Goal: Transaction & Acquisition: Purchase product/service

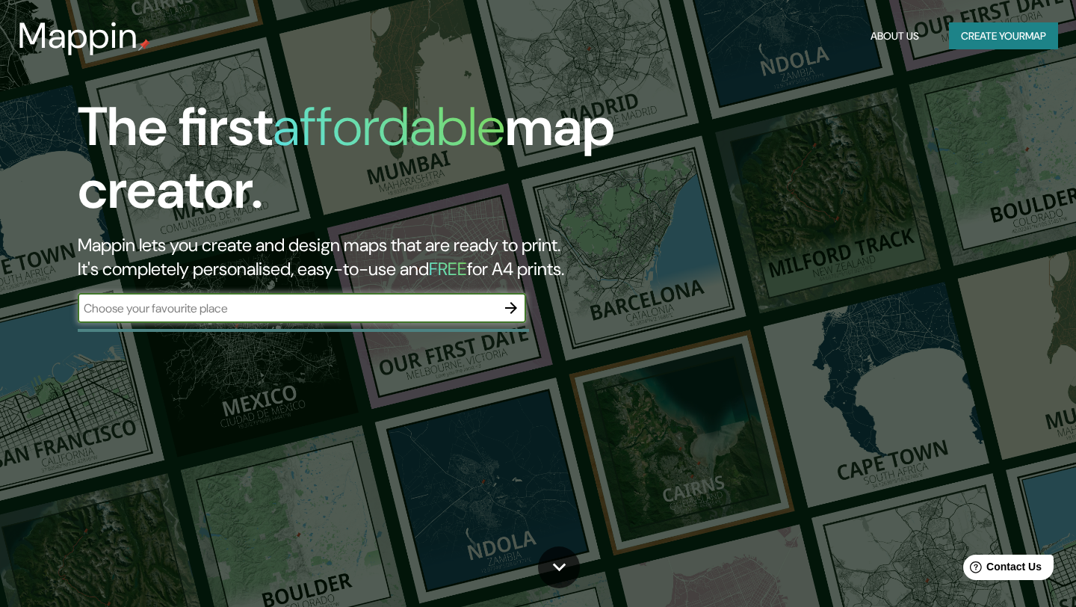
click at [326, 311] on input "text" at bounding box center [287, 308] width 418 height 17
type input "tata vasco, coyoacán"
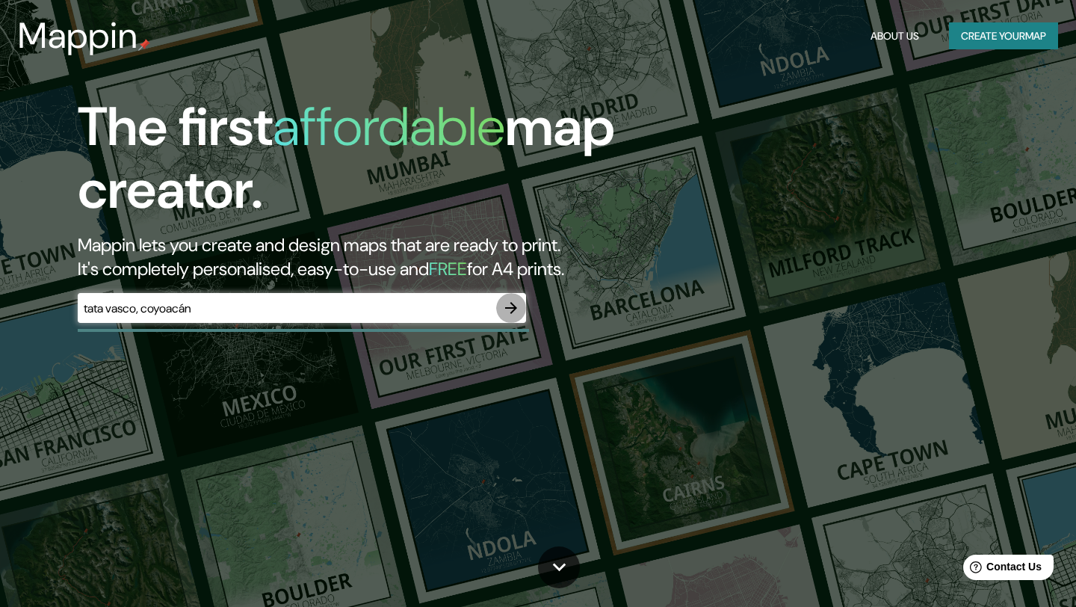
click at [513, 312] on icon "button" at bounding box center [511, 308] width 18 height 18
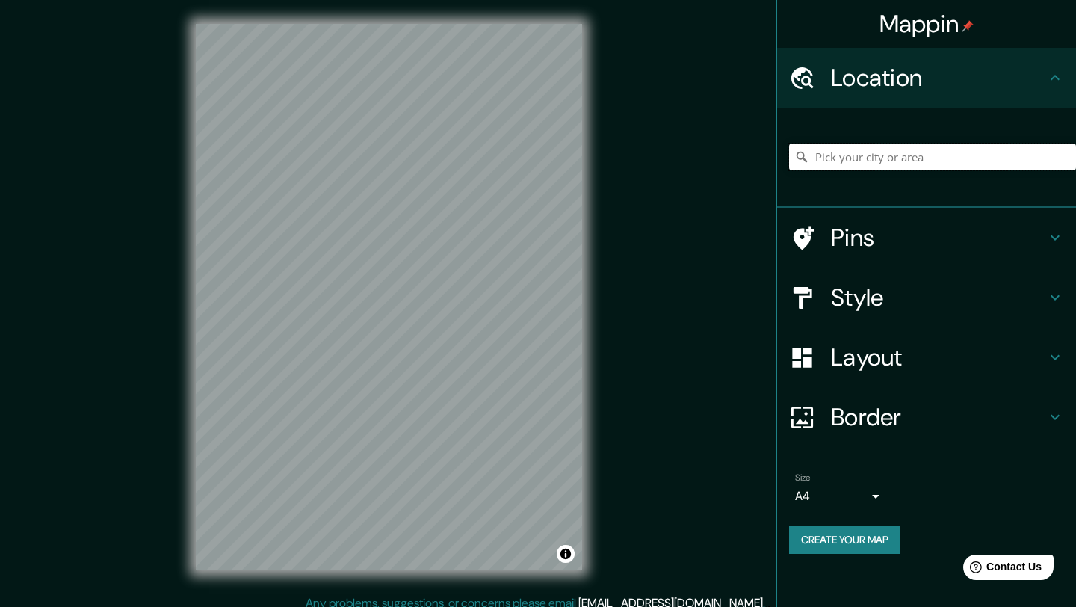
click at [896, 158] on input "Pick your city or area" at bounding box center [932, 156] width 287 height 27
click at [860, 158] on input "Pick your city or area" at bounding box center [932, 156] width 287 height 27
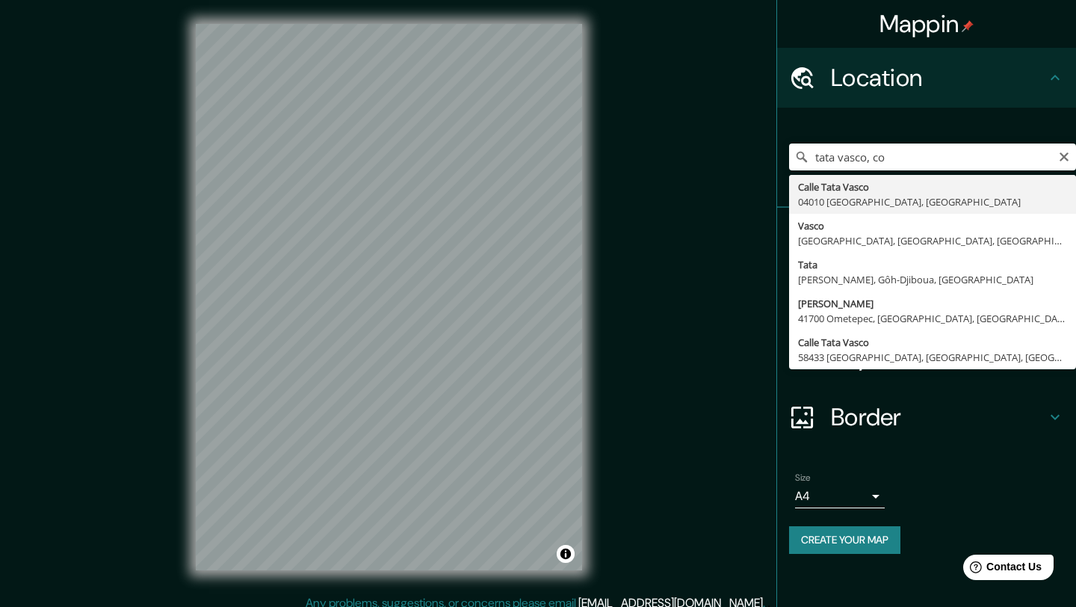
type input "Calle Tata Vasco, 04010 Mexico City, Mexico"
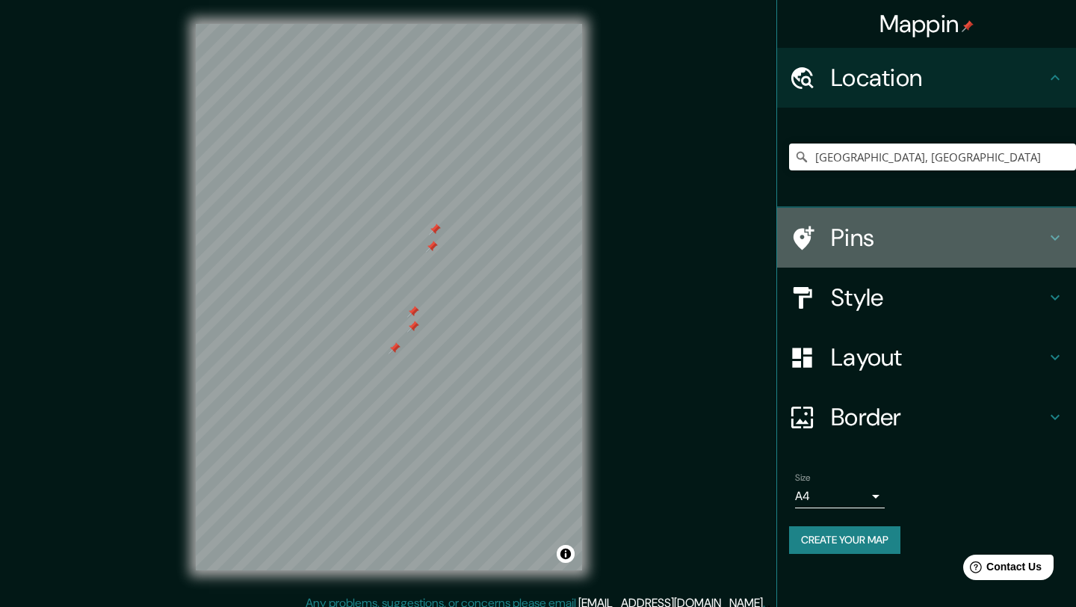
click at [915, 229] on h4 "Pins" at bounding box center [938, 238] width 215 height 30
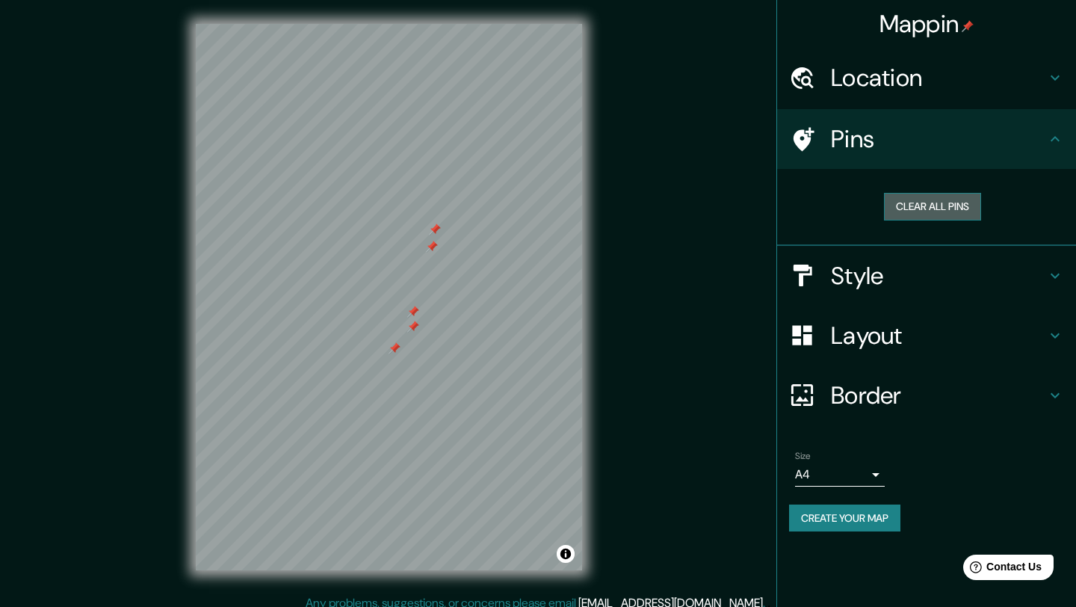
click at [943, 208] on button "Clear all pins" at bounding box center [932, 207] width 97 height 28
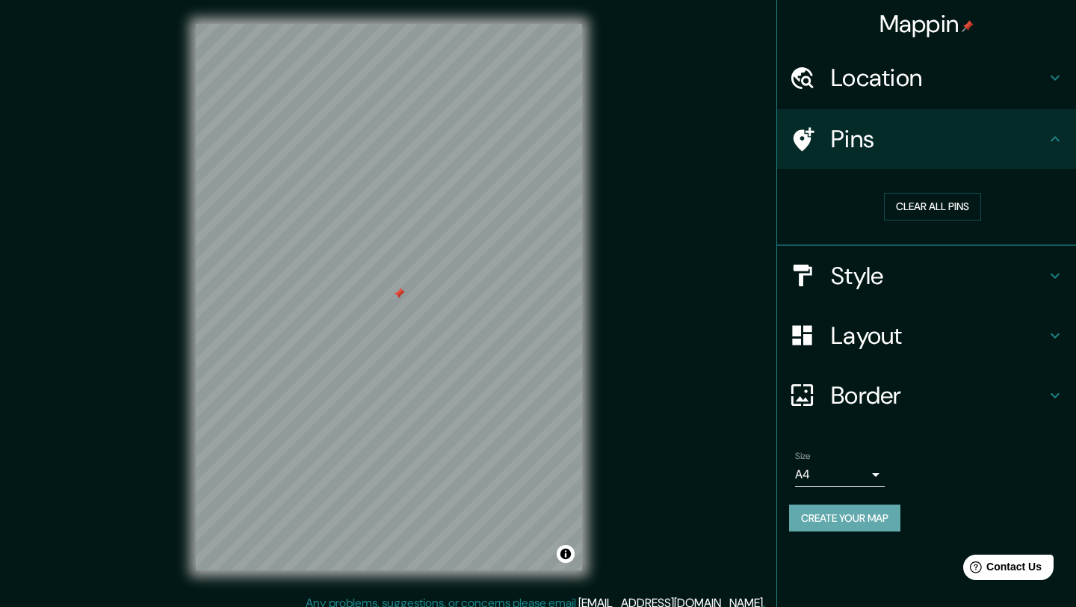
click at [838, 513] on button "Create your map" at bounding box center [844, 518] width 111 height 28
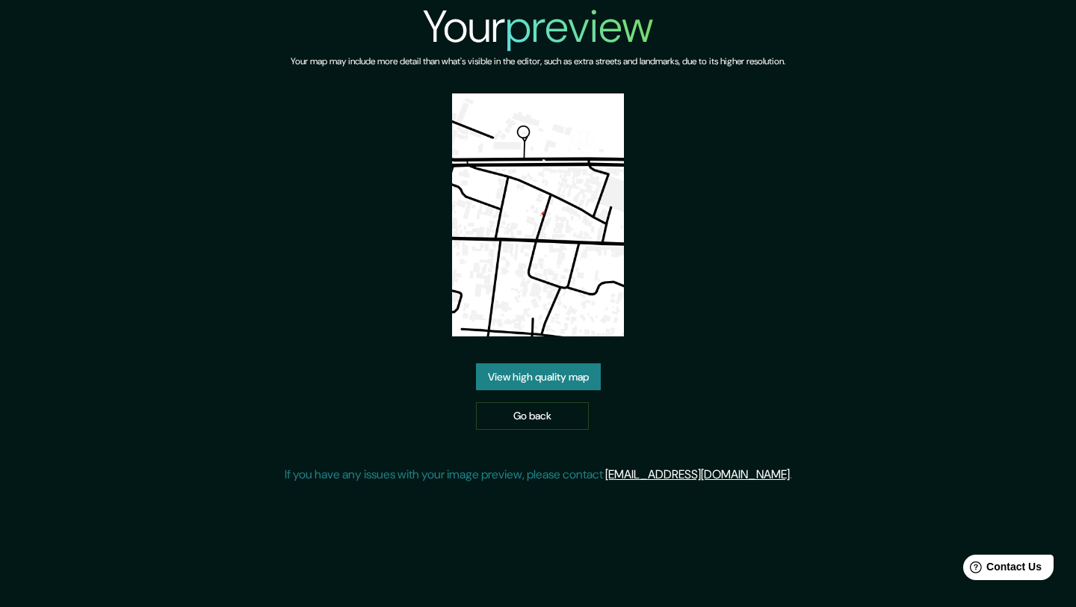
click at [569, 380] on link "View high quality map" at bounding box center [538, 377] width 125 height 28
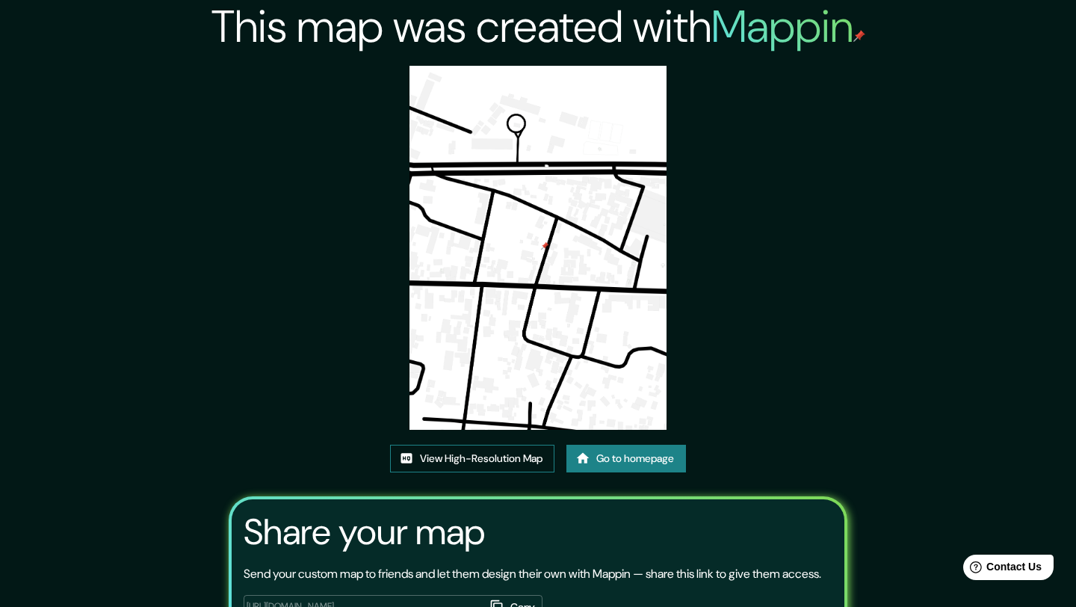
click at [501, 454] on link "View High-Resolution Map" at bounding box center [472, 458] width 164 height 28
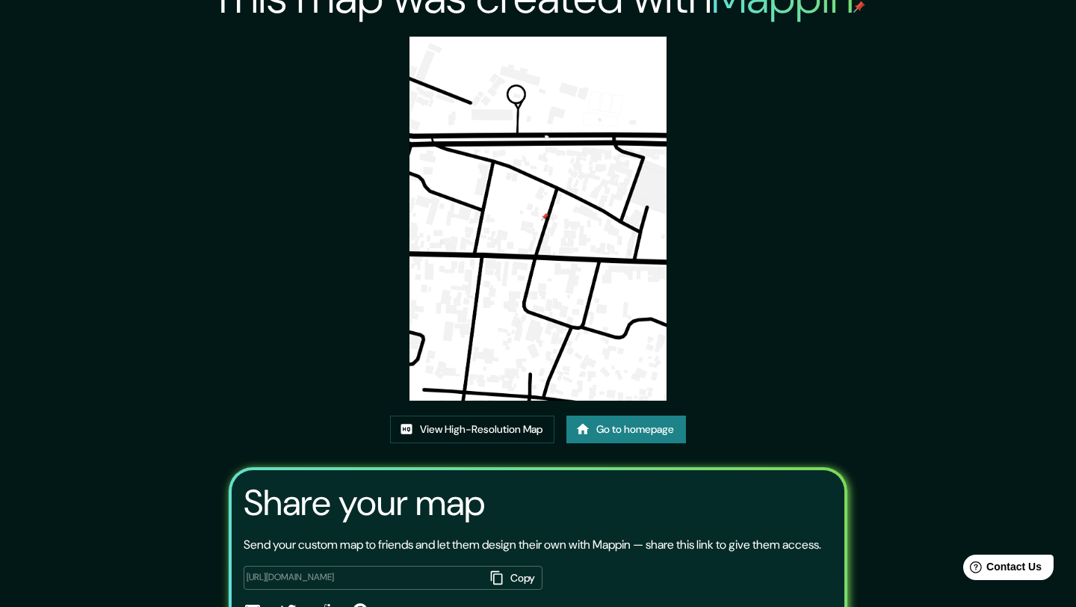
scroll to position [131, 0]
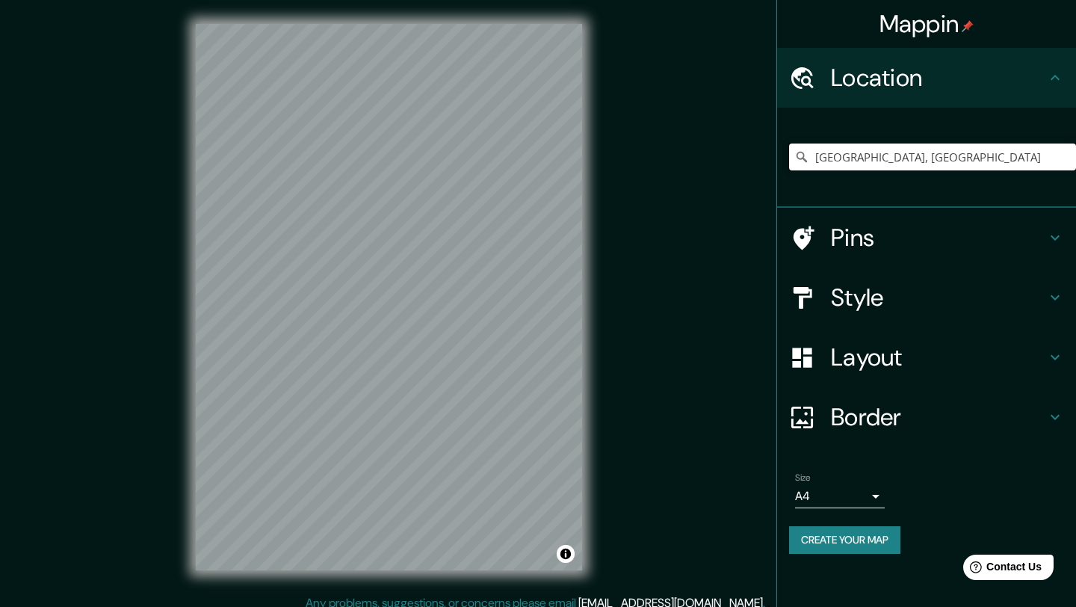
click at [905, 160] on input "Calle Tata Vasco, 04010 Mexico City, Mexico" at bounding box center [932, 156] width 287 height 27
click at [645, 398] on div "Mappin Location Calle Tata Vasco, 04010 Mexico City, Mexico Pins Style Layout B…" at bounding box center [538, 309] width 1076 height 618
click at [995, 165] on input "Calle Tata Vasco, 04010 Mexico City, Mexico" at bounding box center [932, 156] width 287 height 27
click at [982, 170] on input "Calle Tata Vasco, 04010 Mexico City, Mexico" at bounding box center [932, 156] width 287 height 27
click at [985, 143] on input "Calle Tata Vasco, 04010 Mexico City, Mexico" at bounding box center [932, 156] width 287 height 27
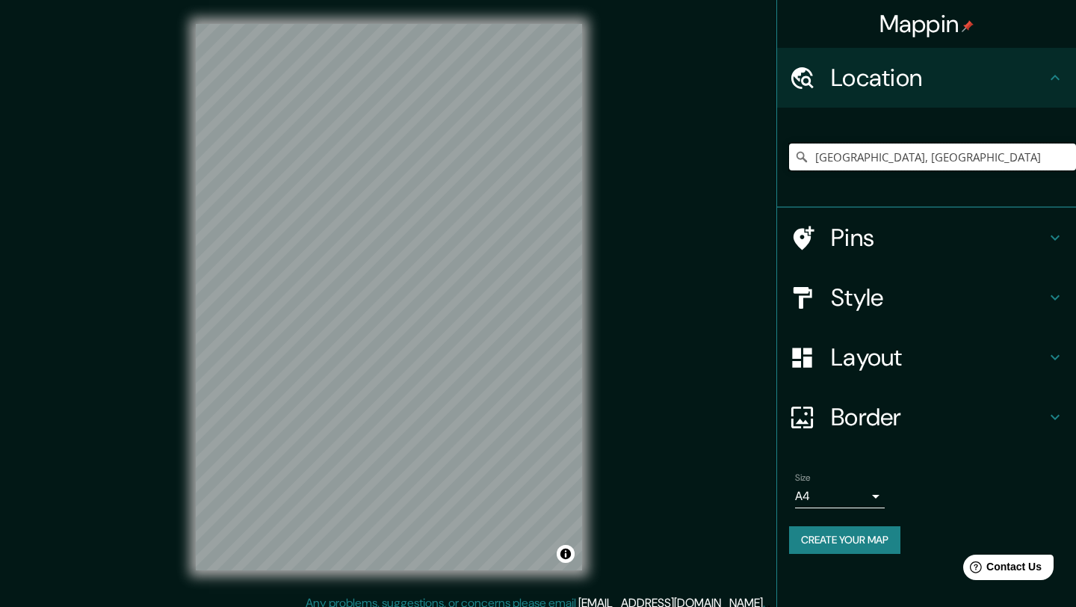
click at [985, 143] on input "Calle Tata Vasco, 04010 Mexico City, Mexico" at bounding box center [932, 156] width 287 height 27
click at [911, 206] on div at bounding box center [926, 158] width 299 height 100
click at [893, 167] on input "Pick your city or area" at bounding box center [932, 156] width 287 height 27
paste input "Calle Tata Vasco, 04010 Mexico City, Mexico"
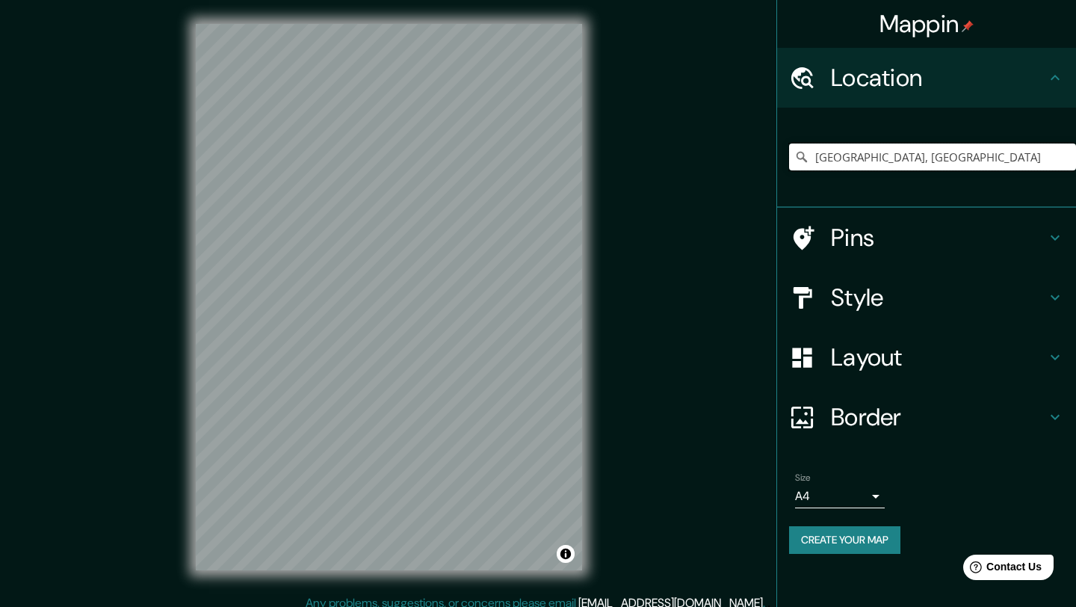
type input "Calle Tata Vasco, 04010 Mexico City, Mexico"
click at [914, 309] on h4 "Style" at bounding box center [938, 297] width 215 height 30
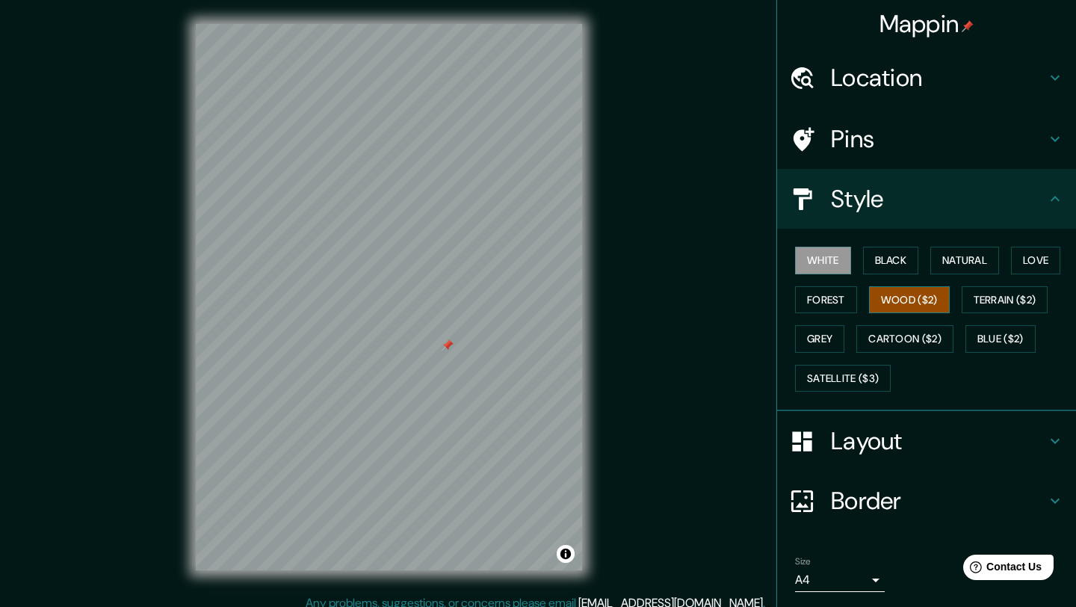
click at [921, 302] on button "Wood ($2)" at bounding box center [909, 300] width 81 height 28
click at [1006, 301] on button "Terrain ($2)" at bounding box center [1004, 300] width 87 height 28
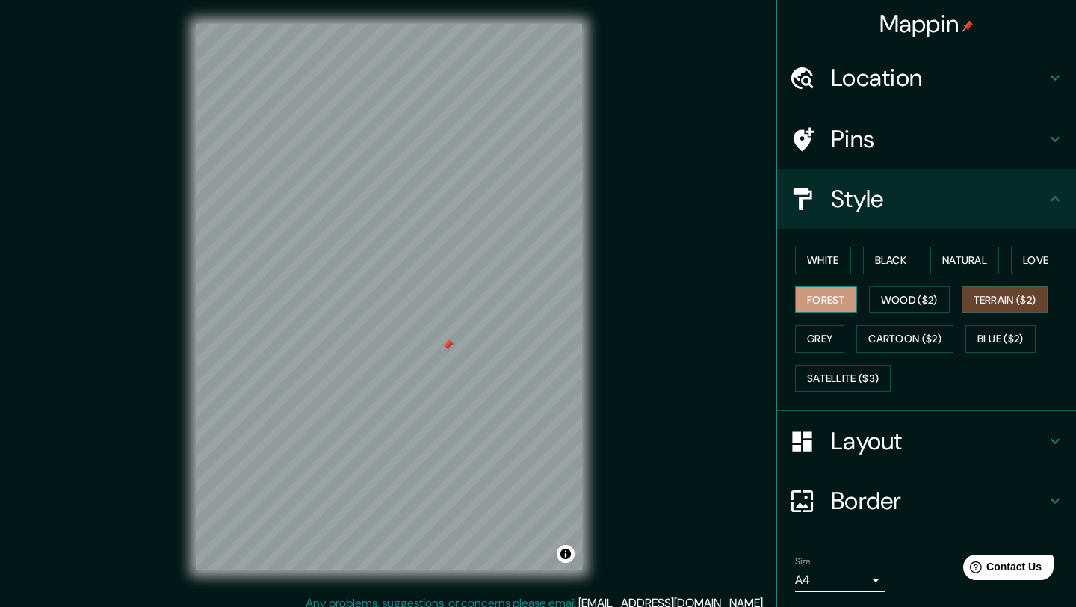
click at [823, 300] on button "Forest" at bounding box center [826, 300] width 62 height 28
click at [905, 261] on button "Black" at bounding box center [891, 261] width 56 height 28
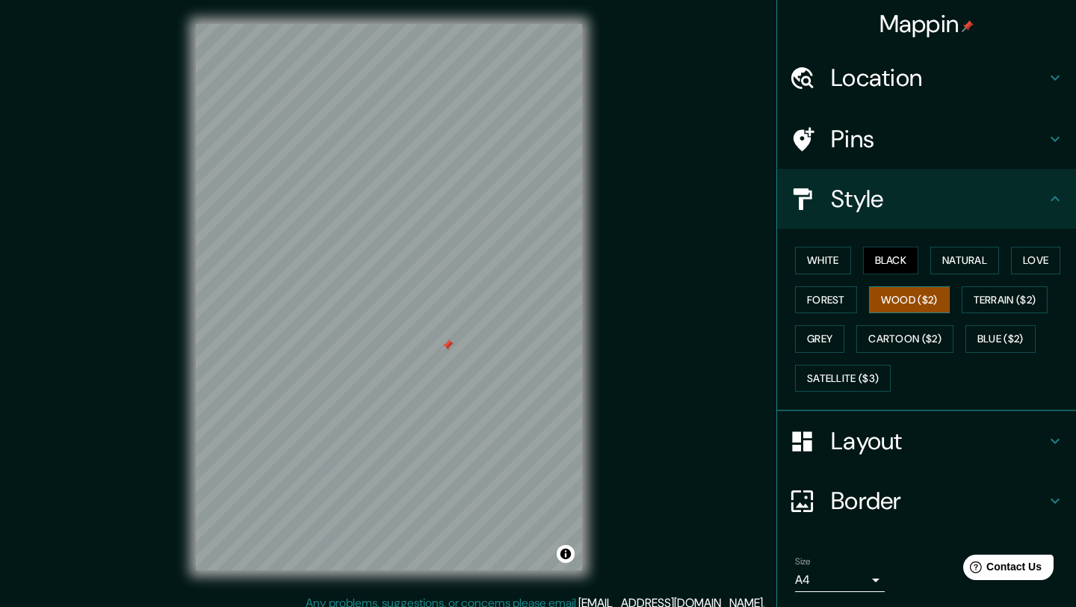
click at [910, 290] on button "Wood ($2)" at bounding box center [909, 300] width 81 height 28
click at [908, 432] on h4 "Layout" at bounding box center [938, 441] width 215 height 30
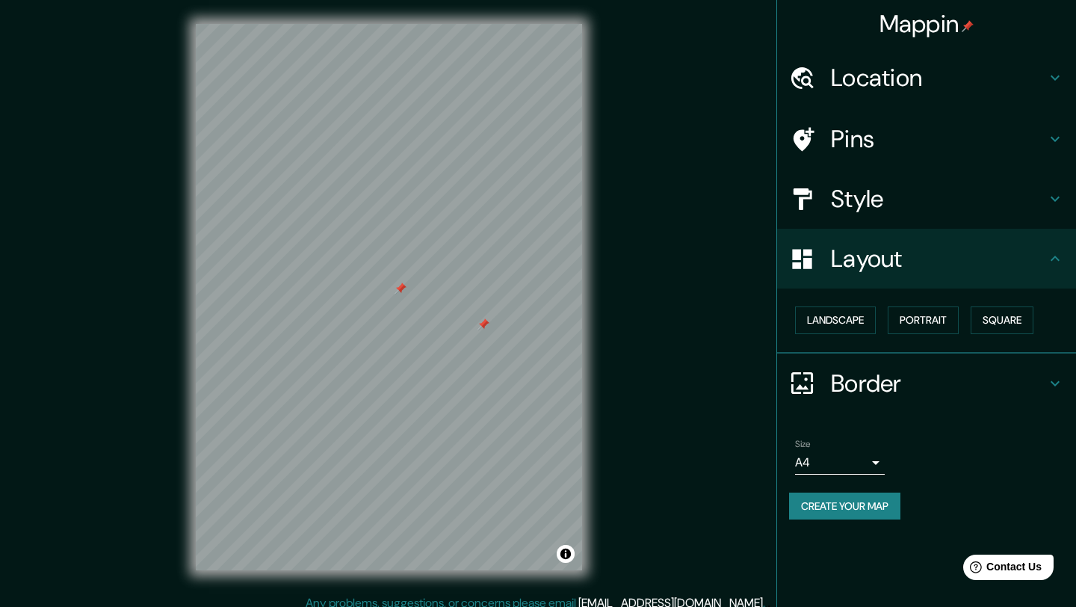
click at [867, 457] on body "Mappin Location Calle Tata Vasco, 04010 Mexico City, Mexico Calle Tata Vasco 04…" at bounding box center [538, 303] width 1076 height 607
click at [867, 457] on div at bounding box center [538, 303] width 1076 height 607
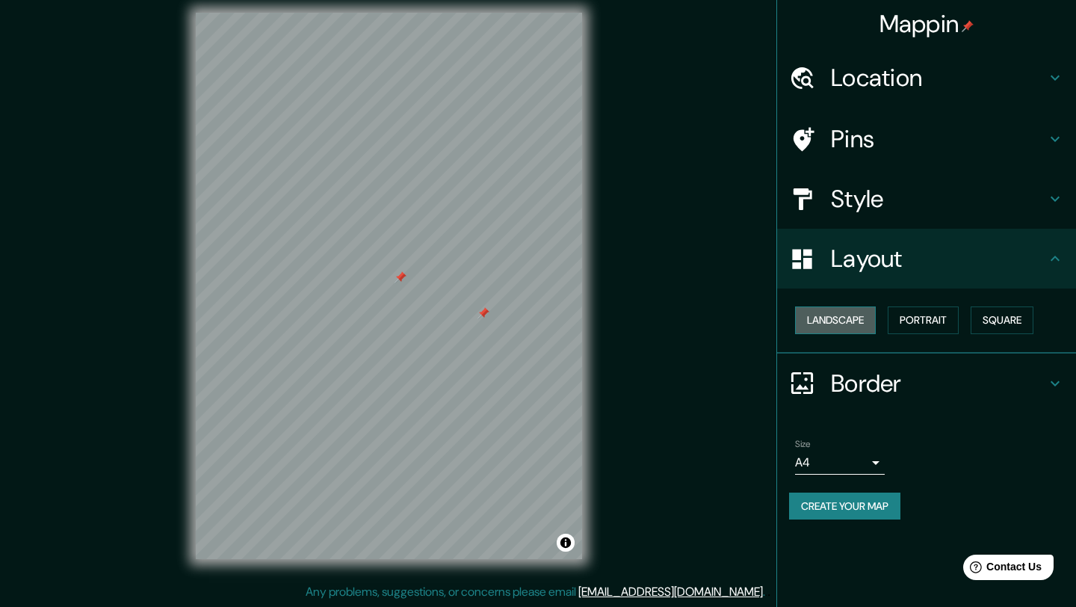
click at [872, 326] on button "Landscape" at bounding box center [835, 320] width 81 height 28
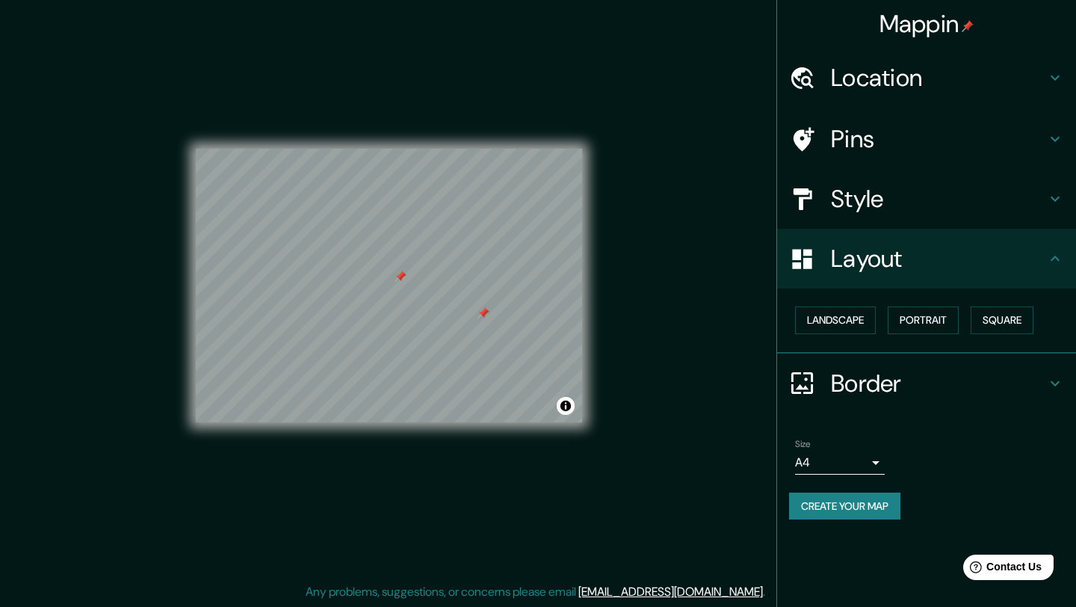
click at [856, 469] on body "Mappin Location Calle Tata Vasco, 04010 Mexico City, Mexico Calle Tata Vasco 04…" at bounding box center [538, 292] width 1076 height 607
click at [860, 466] on div at bounding box center [538, 303] width 1076 height 607
click at [922, 133] on h4 "Pins" at bounding box center [938, 139] width 215 height 30
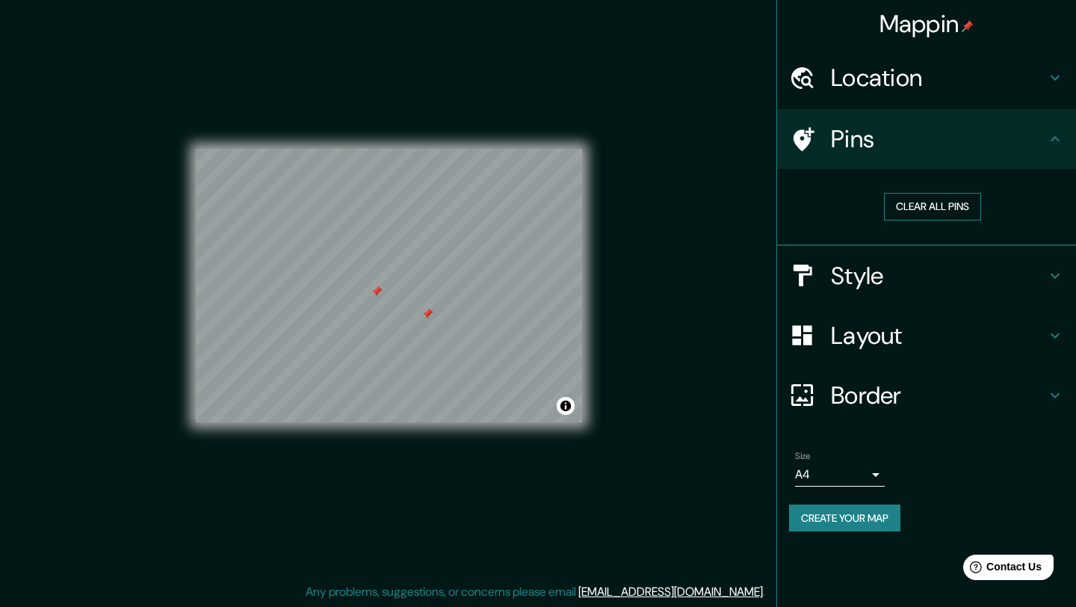
click at [935, 200] on button "Clear all pins" at bounding box center [932, 207] width 97 height 28
click at [839, 522] on button "Create your map" at bounding box center [844, 518] width 111 height 28
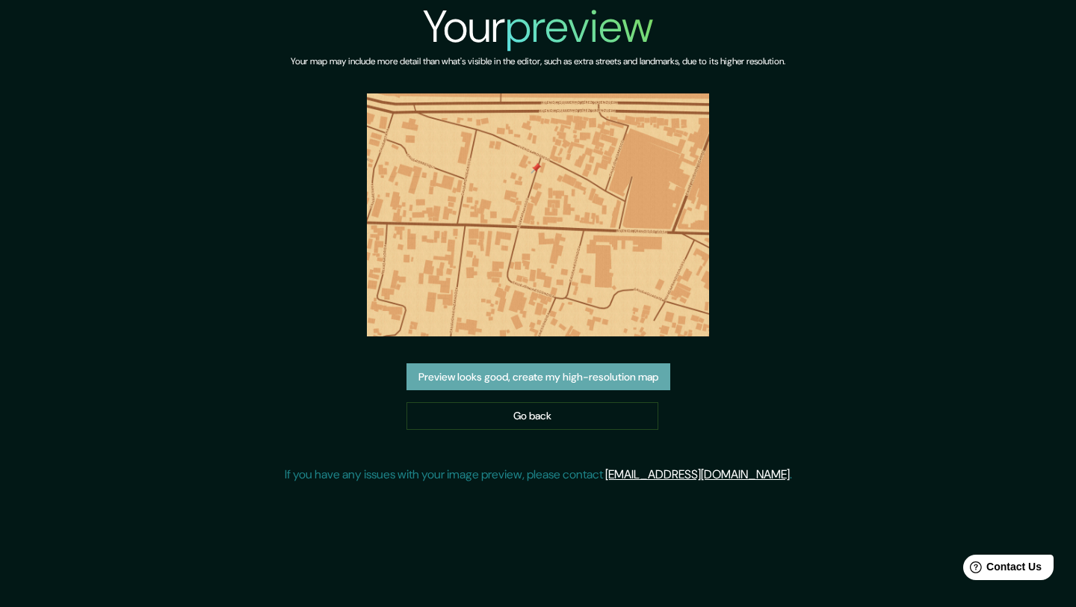
click at [588, 380] on button "Preview looks good, create my high-resolution map" at bounding box center [538, 377] width 264 height 28
